Goal: Check status: Check status

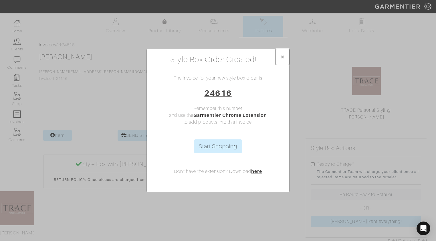
click at [283, 57] on span "×" at bounding box center [283, 57] width 4 height 8
click at [285, 58] on button "×" at bounding box center [282, 57] width 13 height 16
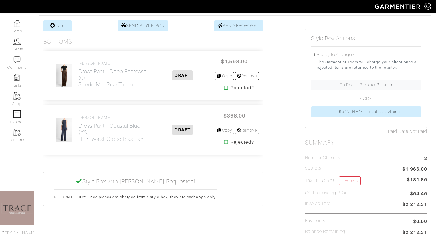
scroll to position [119, 0]
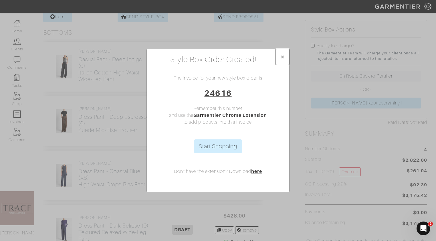
click at [284, 57] on span "×" at bounding box center [283, 57] width 4 height 8
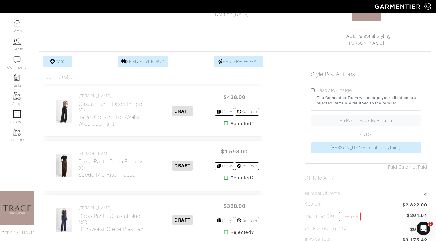
scroll to position [62, 0]
